Goal: Task Accomplishment & Management: Manage account settings

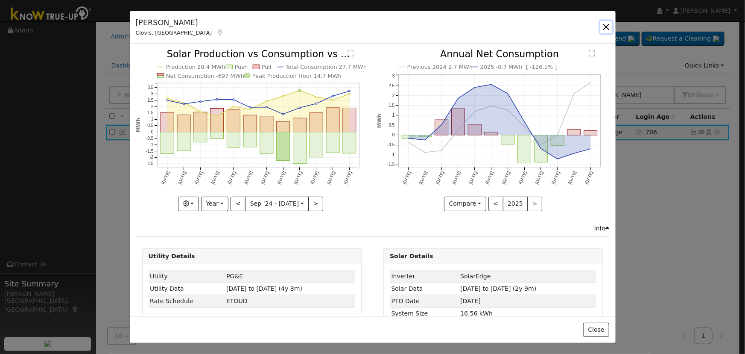
click at [609, 25] on button "button" at bounding box center [606, 27] width 12 height 12
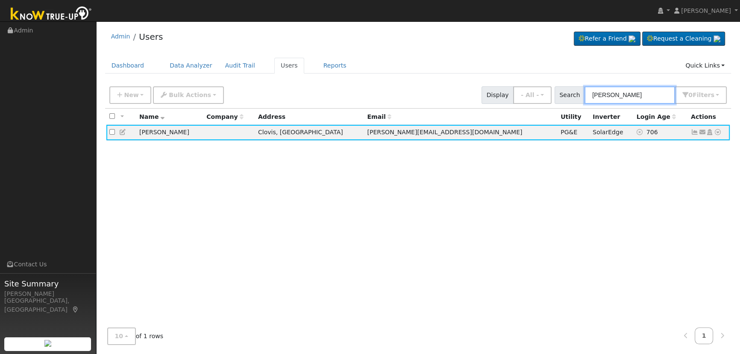
drag, startPoint x: 641, startPoint y: 93, endPoint x: 435, endPoint y: 64, distance: 208.3
click at [440, 67] on div "Admin Users Refer a Friend Request a Cleaning" at bounding box center [417, 188] width 635 height 325
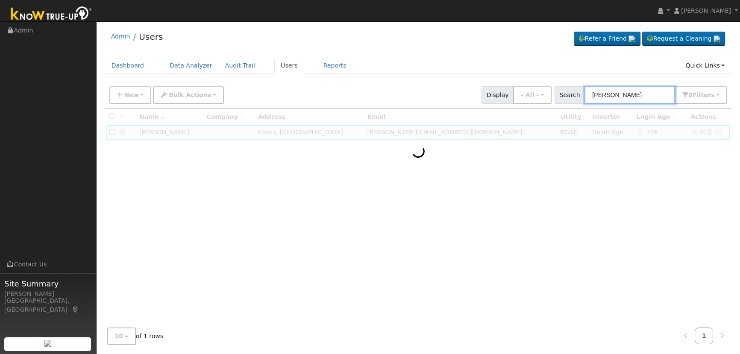
type input "[PERSON_NAME]"
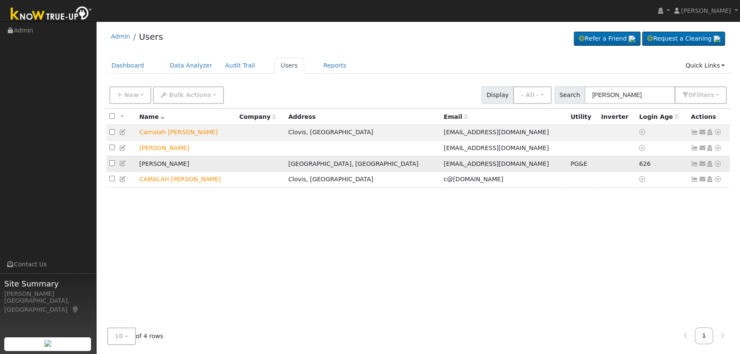
click at [692, 164] on icon at bounding box center [695, 164] width 8 height 6
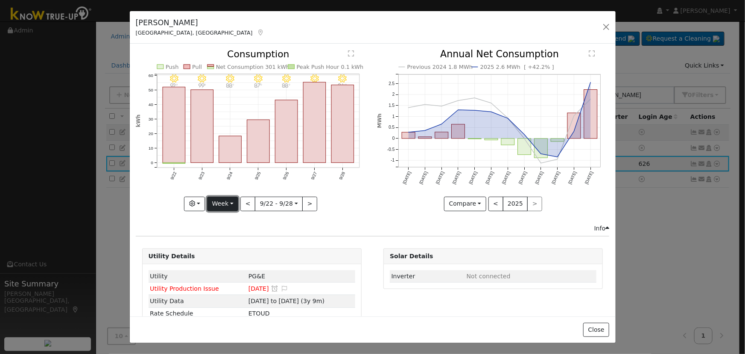
click at [223, 202] on button "Week" at bounding box center [222, 203] width 31 height 15
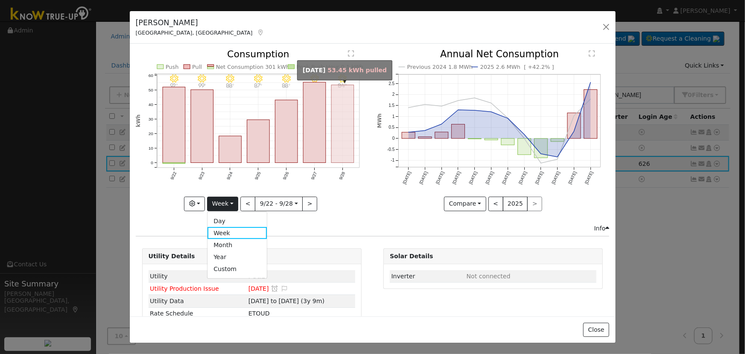
click at [342, 149] on rect "onclick=""" at bounding box center [342, 124] width 23 height 78
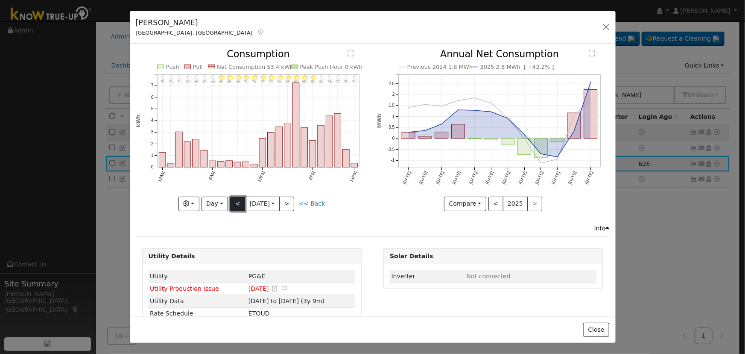
click at [239, 200] on button "<" at bounding box center [237, 203] width 15 height 15
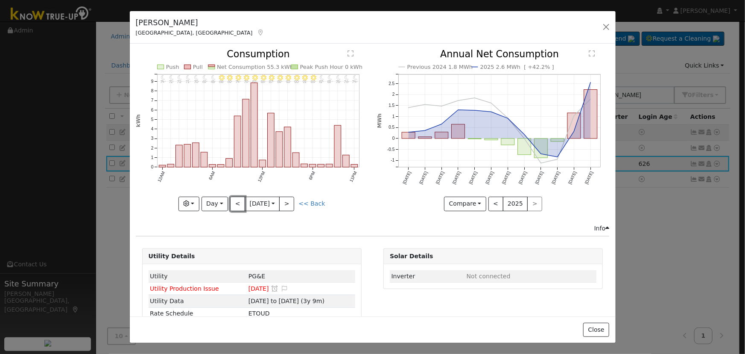
click at [238, 200] on button "<" at bounding box center [237, 203] width 15 height 15
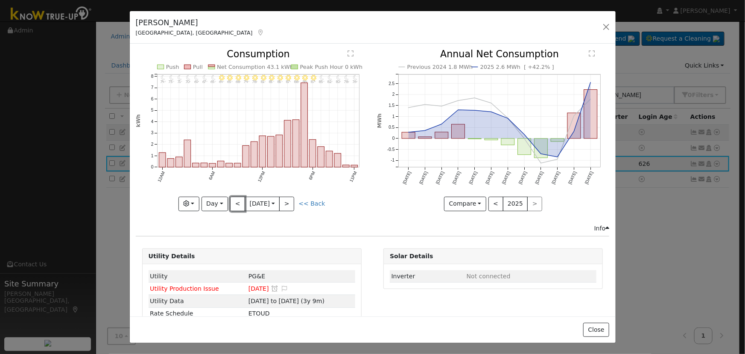
click at [238, 200] on button "<" at bounding box center [237, 203] width 15 height 15
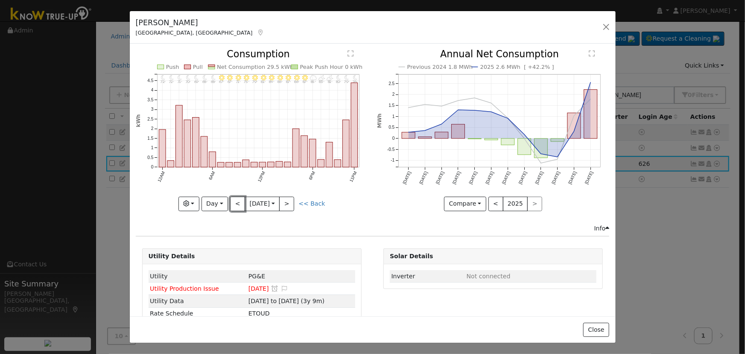
click at [238, 200] on button "<" at bounding box center [237, 203] width 15 height 15
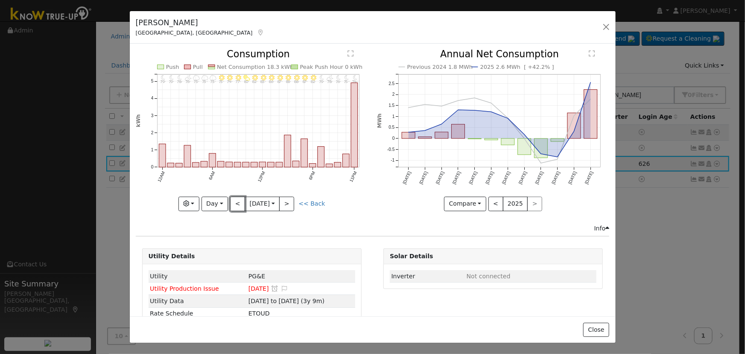
click at [238, 200] on button "<" at bounding box center [237, 203] width 15 height 15
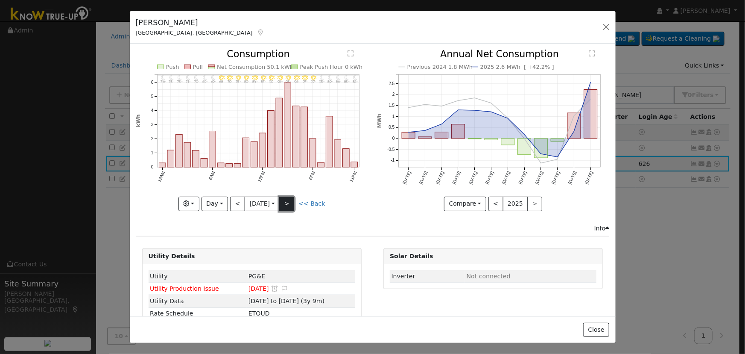
click at [286, 203] on button ">" at bounding box center [286, 203] width 15 height 15
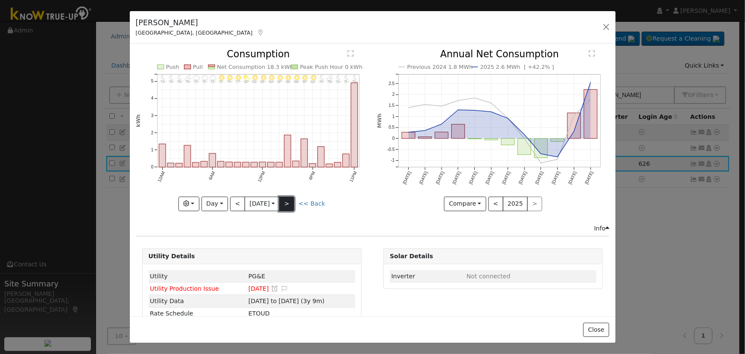
click at [288, 203] on button ">" at bounding box center [286, 203] width 15 height 15
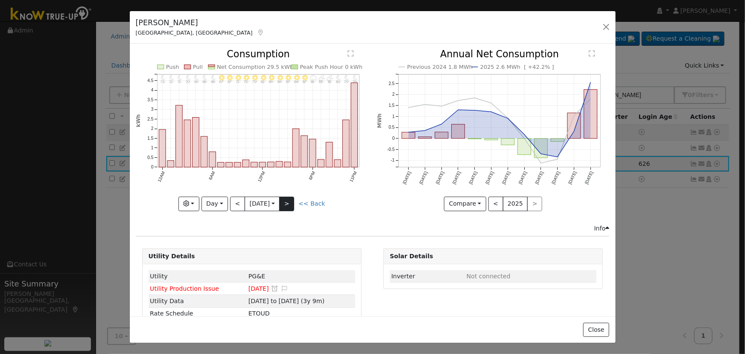
click at [288, 203] on div "11PM - MostlyClear 76° 10PM - MostlyClear 79° 9PM - MostlyClear 80° 8PM - Partl…" at bounding box center [252, 130] width 232 height 161
click at [288, 203] on button ">" at bounding box center [286, 203] width 15 height 15
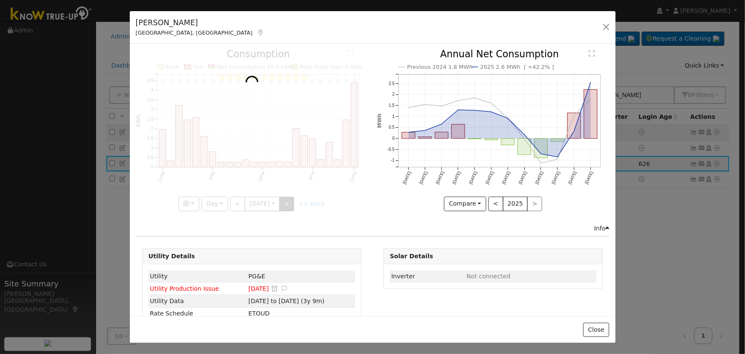
click at [288, 203] on div at bounding box center [252, 130] width 232 height 161
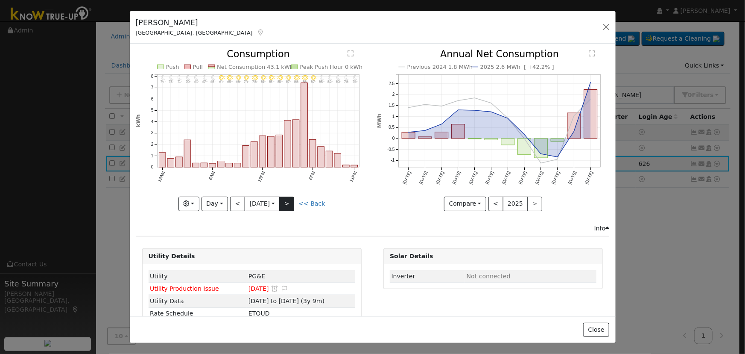
click at [288, 203] on div at bounding box center [252, 130] width 232 height 161
click at [288, 203] on button ">" at bounding box center [286, 203] width 15 height 15
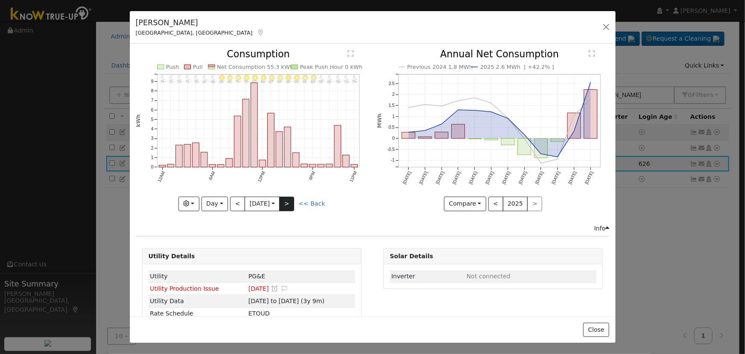
click at [288, 203] on div at bounding box center [252, 130] width 232 height 161
click at [218, 201] on button "Day" at bounding box center [215, 203] width 26 height 15
click at [225, 233] on link "Week" at bounding box center [231, 233] width 59 height 12
type input "[DATE]"
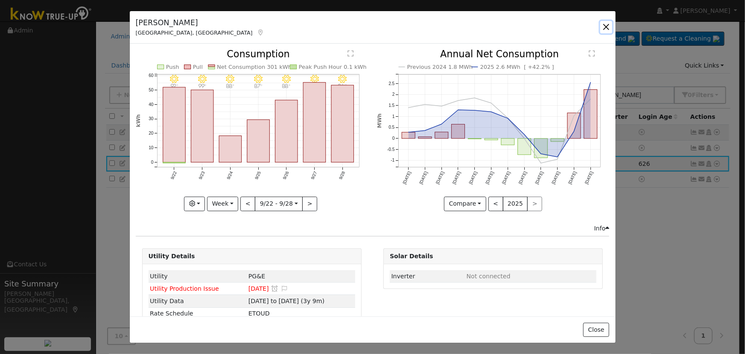
click at [603, 26] on button "button" at bounding box center [606, 27] width 12 height 12
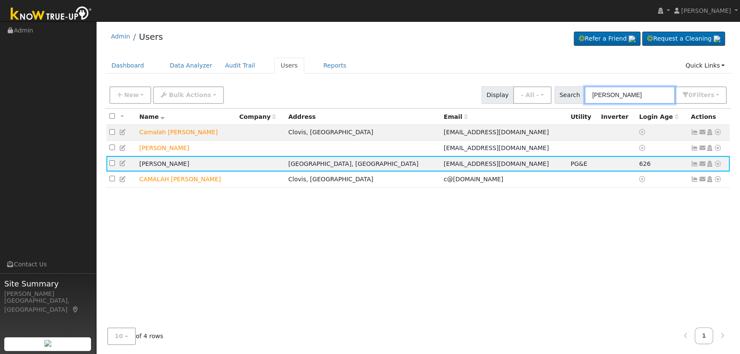
drag, startPoint x: 629, startPoint y: 91, endPoint x: 631, endPoint y: 96, distance: 5.0
click at [629, 92] on input "[PERSON_NAME]" at bounding box center [629, 95] width 91 height 18
drag, startPoint x: 631, startPoint y: 96, endPoint x: 514, endPoint y: 76, distance: 119.1
click at [520, 77] on div "Admin Users Refer a Friend Request a Cleaning" at bounding box center [417, 188] width 635 height 325
paste input "[PERSON_NAME] ([PERSON_NAME]) [PERSON_NAME]"
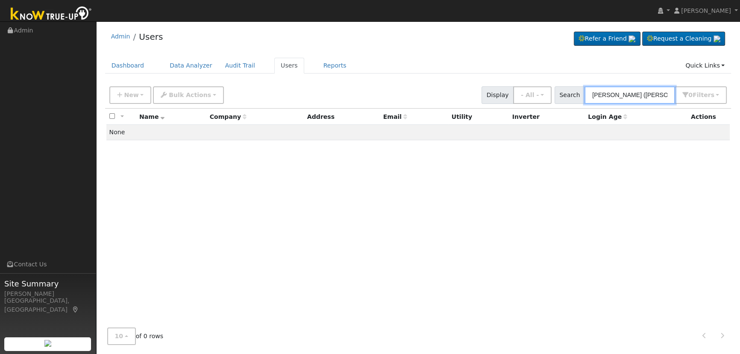
drag, startPoint x: 647, startPoint y: 95, endPoint x: 589, endPoint y: 94, distance: 58.1
click at [589, 94] on input "[PERSON_NAME] ([PERSON_NAME]) [PERSON_NAME]" at bounding box center [629, 95] width 91 height 18
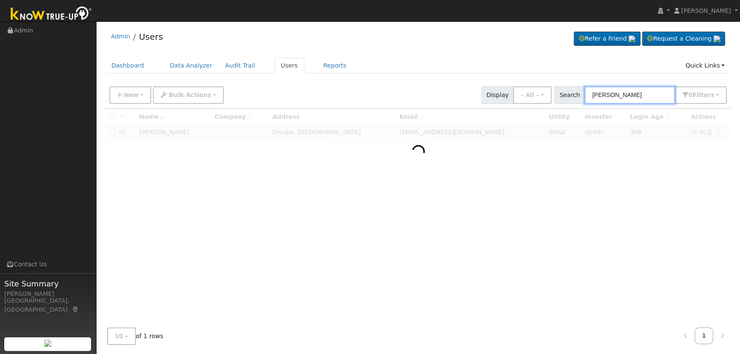
click at [637, 97] on input "[PERSON_NAME]" at bounding box center [629, 95] width 91 height 18
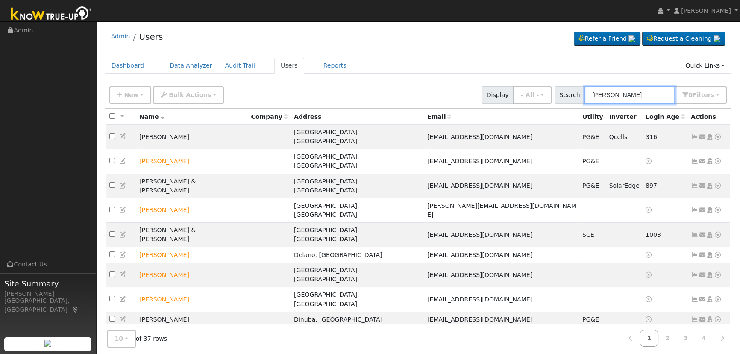
click at [597, 96] on input "[PERSON_NAME]" at bounding box center [629, 95] width 91 height 18
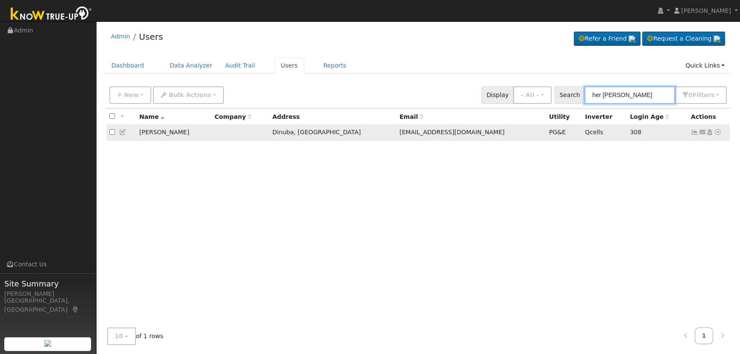
type input "her [PERSON_NAME]"
click at [694, 137] on td "Send Email... Copy a Link Reset Password Open Access Data Analyzer Reports Scen…" at bounding box center [709, 133] width 42 height 16
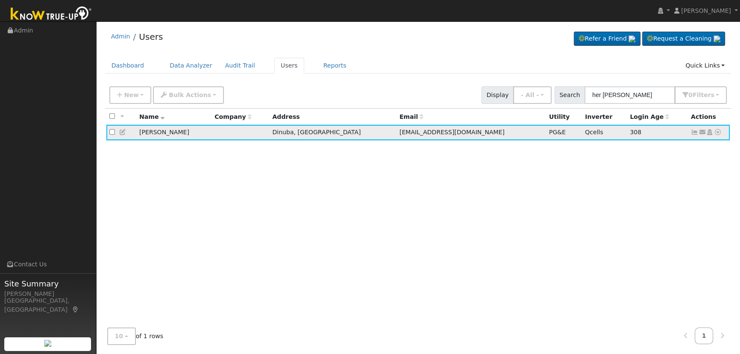
click at [693, 133] on icon at bounding box center [695, 132] width 8 height 6
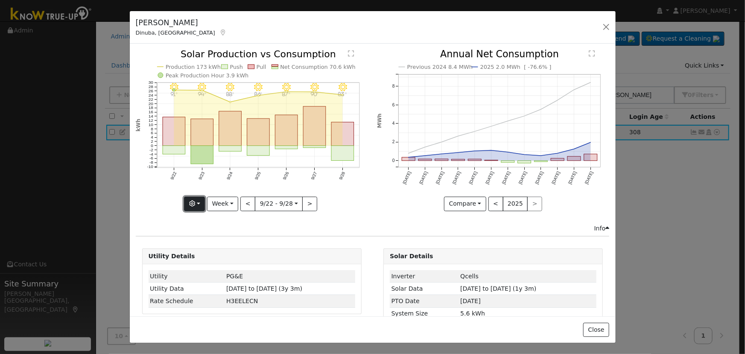
click at [193, 203] on icon "button" at bounding box center [192, 203] width 6 height 6
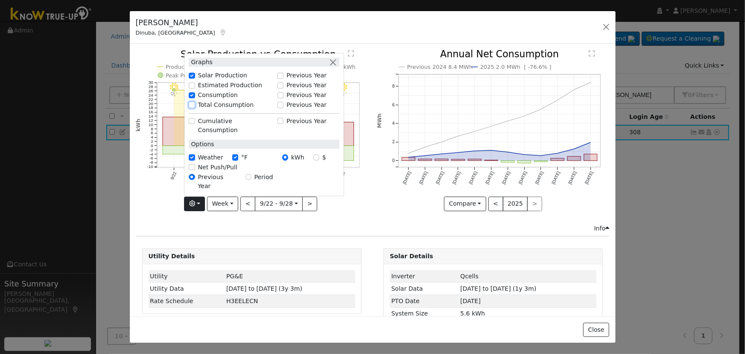
click at [192, 108] on input "Total Consumption" at bounding box center [192, 105] width 6 height 6
checkbox input "true"
click at [334, 67] on button "button" at bounding box center [332, 62] width 9 height 9
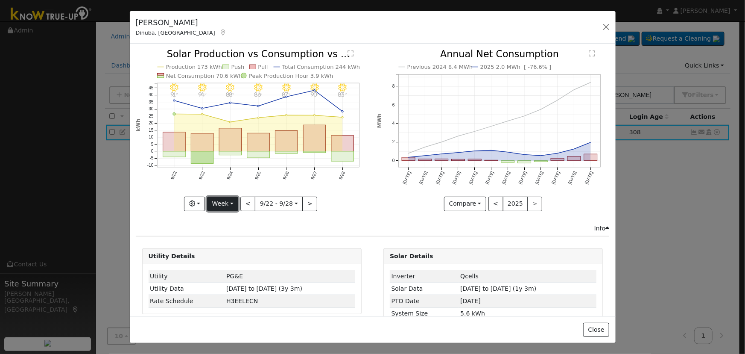
click at [231, 198] on button "Week" at bounding box center [222, 203] width 31 height 15
click at [235, 251] on link "Year" at bounding box center [237, 257] width 59 height 12
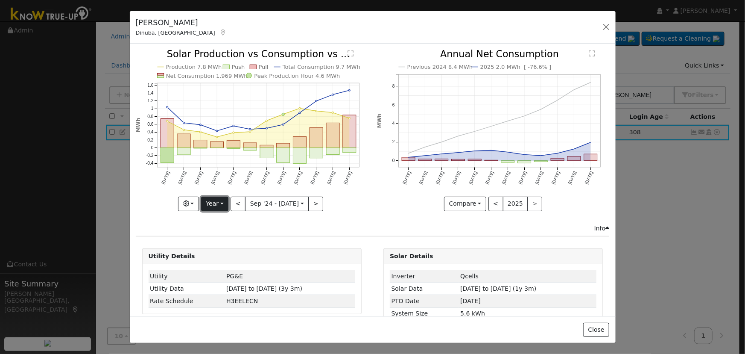
click at [220, 203] on button "Year" at bounding box center [214, 203] width 27 height 15
click at [232, 240] on link "Month" at bounding box center [231, 245] width 59 height 12
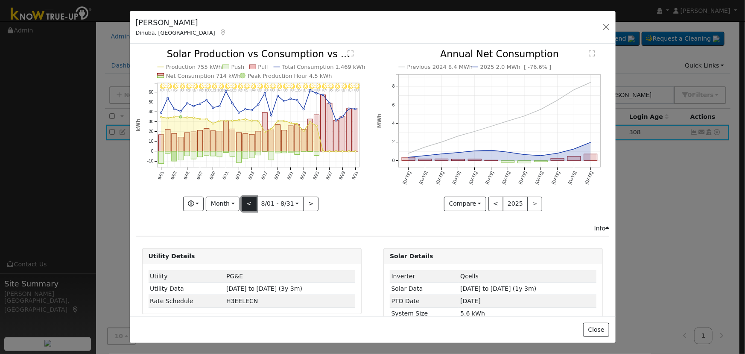
click at [249, 205] on button "<" at bounding box center [249, 203] width 15 height 15
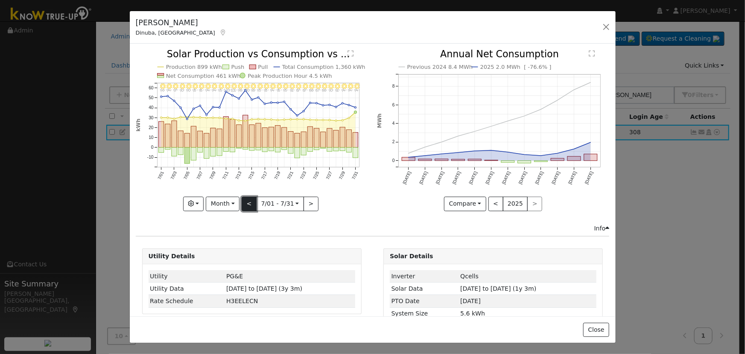
click at [249, 204] on button "<" at bounding box center [249, 203] width 15 height 15
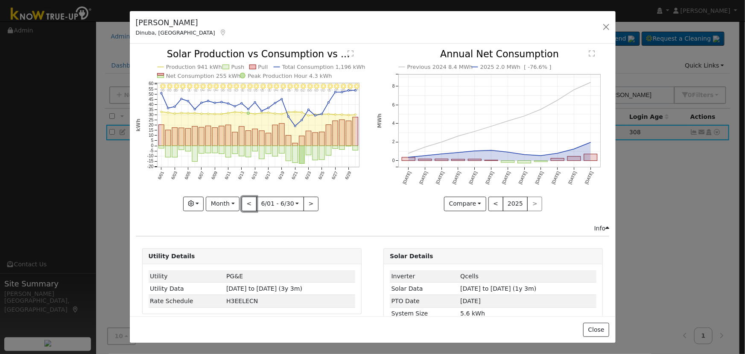
click at [249, 205] on button "<" at bounding box center [249, 203] width 15 height 15
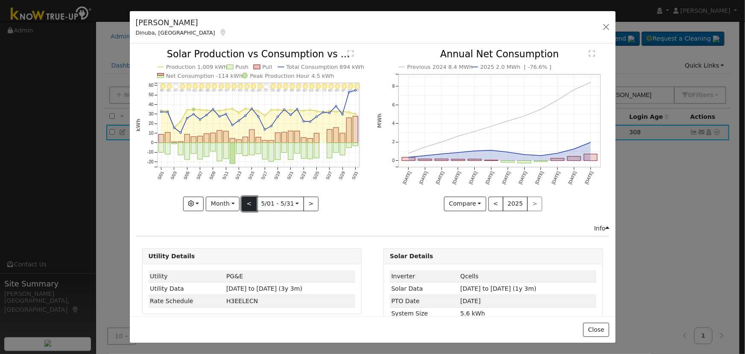
click at [250, 202] on button "<" at bounding box center [249, 203] width 15 height 15
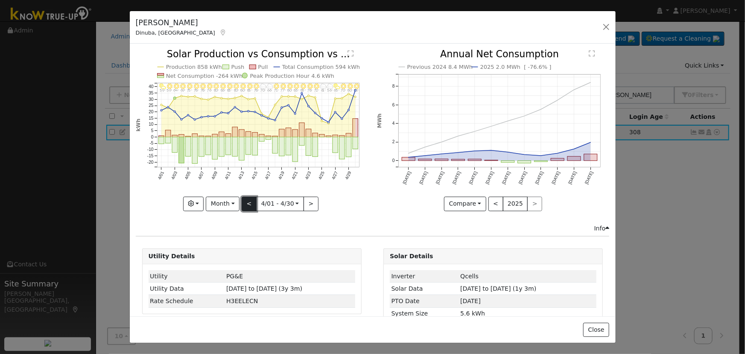
click at [252, 199] on button "<" at bounding box center [249, 203] width 15 height 15
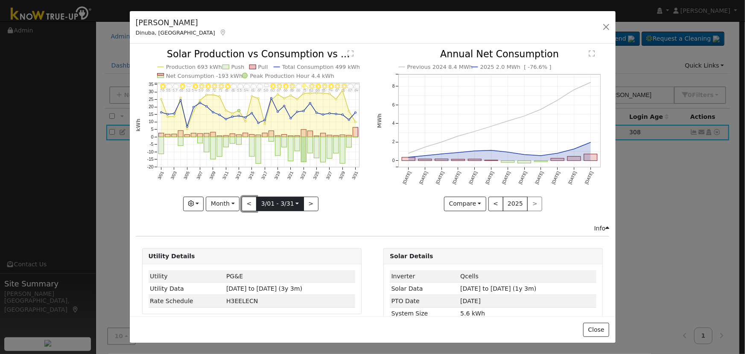
click at [255, 199] on div "< 3/01 - 3/31 [DATE] >" at bounding box center [280, 203] width 77 height 15
click at [250, 199] on button "<" at bounding box center [249, 203] width 15 height 15
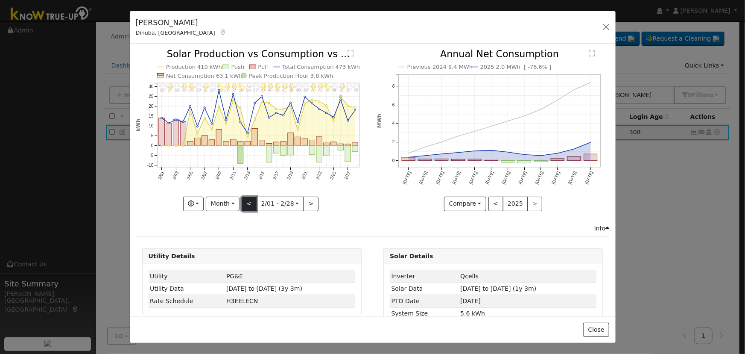
click at [250, 199] on button "<" at bounding box center [249, 203] width 15 height 15
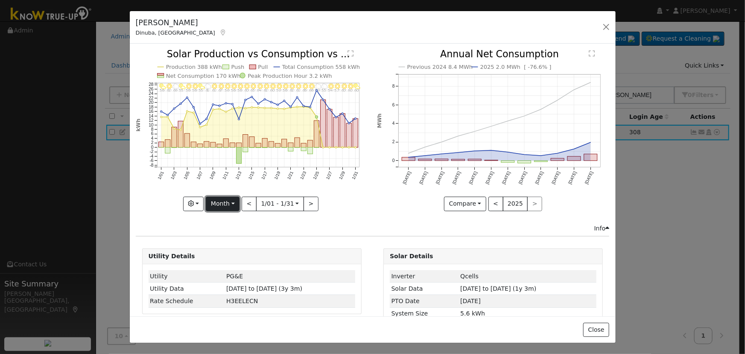
click at [229, 203] on button "Month" at bounding box center [223, 203] width 34 height 15
click at [231, 255] on link "Year" at bounding box center [235, 257] width 59 height 12
type input "[DATE]"
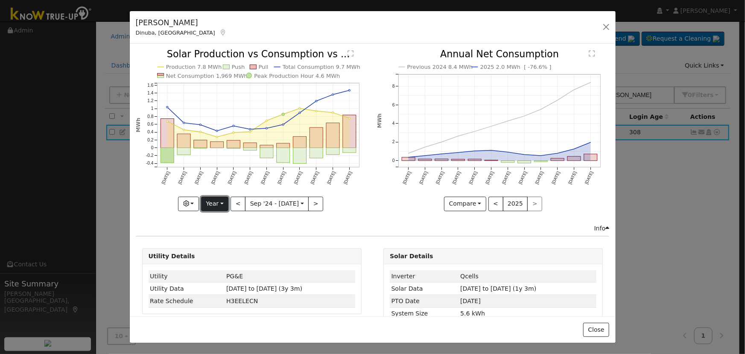
click at [222, 199] on button "Year" at bounding box center [214, 203] width 27 height 15
click at [231, 264] on link "Custom" at bounding box center [231, 269] width 59 height 12
click at [254, 202] on input "[DATE]" at bounding box center [250, 204] width 27 height 14
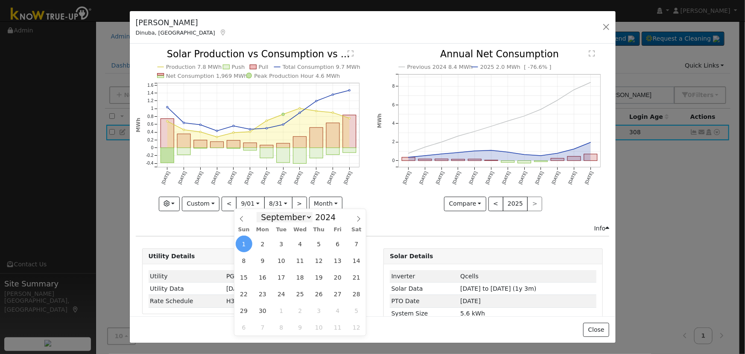
click at [295, 220] on select "January February March April May June July August September October November De…" at bounding box center [285, 217] width 56 height 10
select select "7"
click at [264, 212] on select "January February March April May June July August September October November De…" at bounding box center [285, 217] width 56 height 10
drag, startPoint x: 304, startPoint y: 309, endPoint x: 281, endPoint y: 262, distance: 52.7
click at [304, 308] on span "28" at bounding box center [300, 310] width 17 height 17
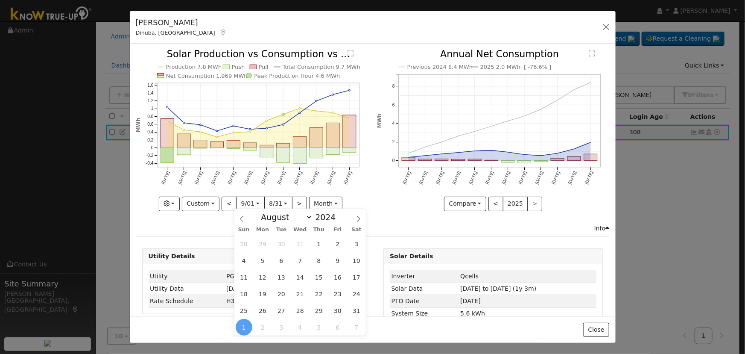
type input "[DATE]"
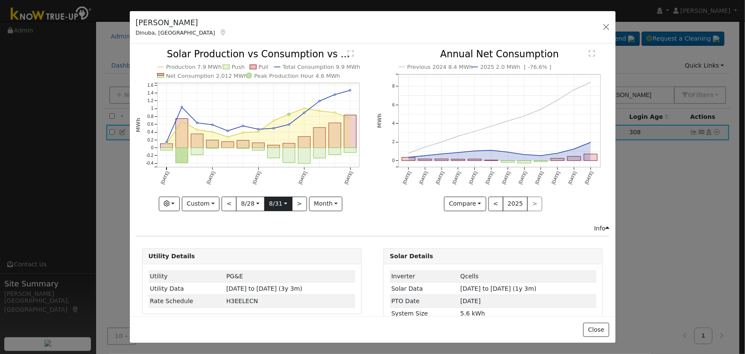
click at [282, 201] on input "[DATE]" at bounding box center [278, 204] width 27 height 14
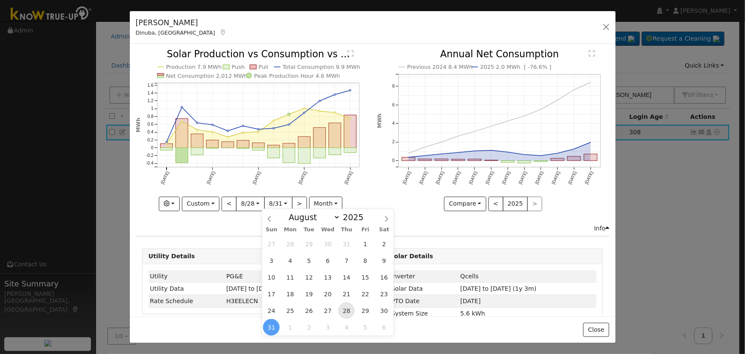
click at [346, 310] on span "28" at bounding box center [346, 310] width 17 height 17
type input "[DATE]"
